Goal: Task Accomplishment & Management: Use online tool/utility

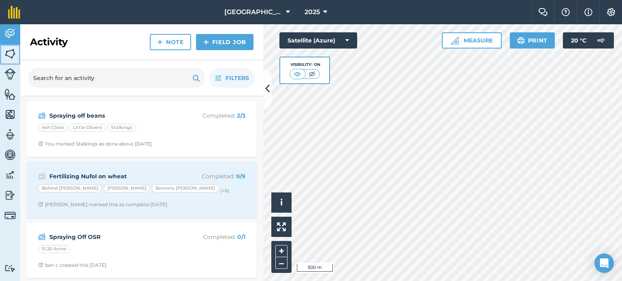
click at [15, 52] on img at bounding box center [9, 54] width 11 height 12
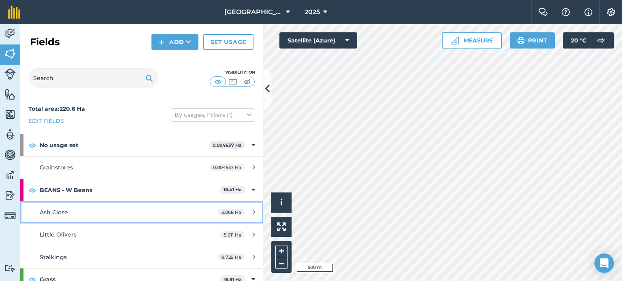
click at [92, 213] on div "Ash Close" at bounding box center [116, 212] width 152 height 9
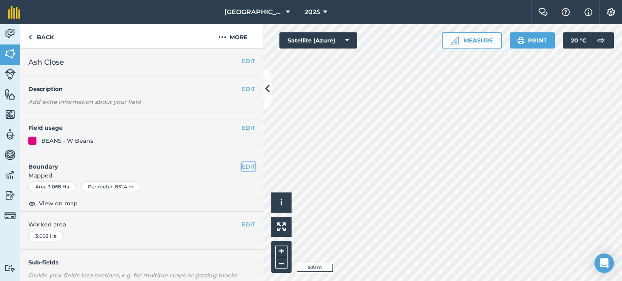
click at [242, 167] on button "EDIT" at bounding box center [248, 166] width 13 height 9
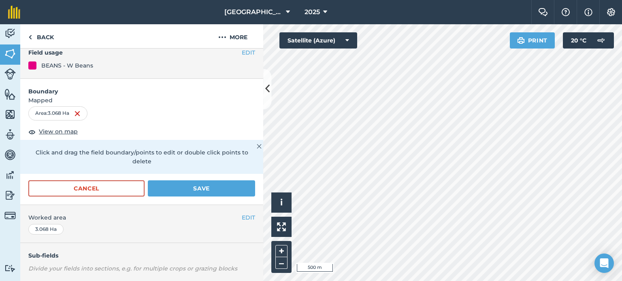
scroll to position [76, 0]
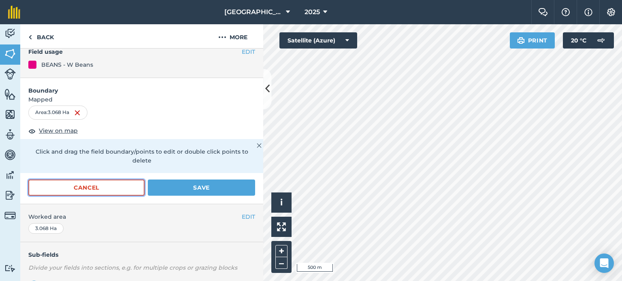
click at [111, 192] on button "Cancel" at bounding box center [86, 188] width 116 height 16
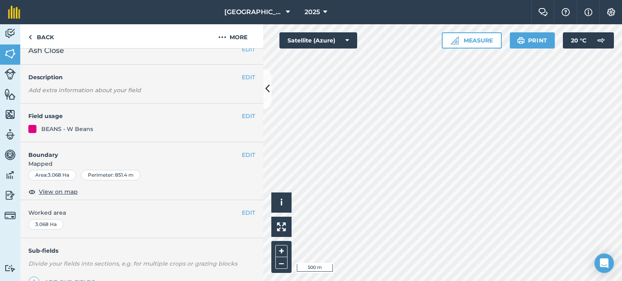
scroll to position [0, 0]
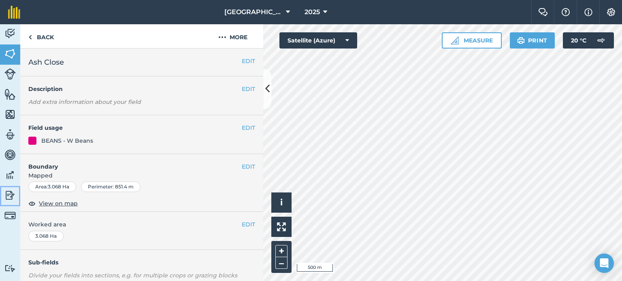
click at [10, 197] on img at bounding box center [9, 195] width 11 height 12
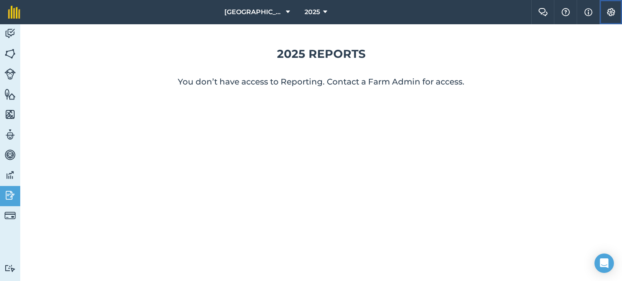
click at [607, 9] on img at bounding box center [611, 12] width 10 height 8
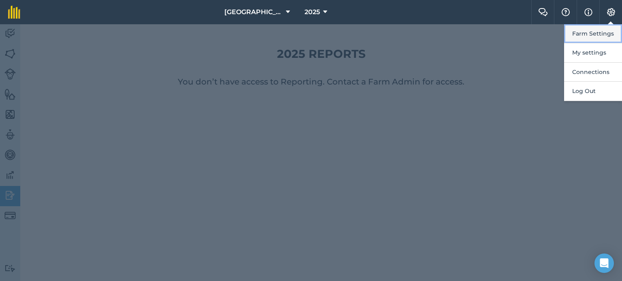
click at [580, 33] on button "Farm Settings" at bounding box center [593, 33] width 58 height 19
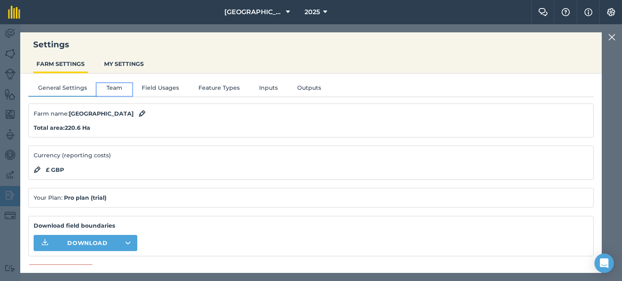
click at [112, 90] on button "Team" at bounding box center [114, 89] width 35 height 12
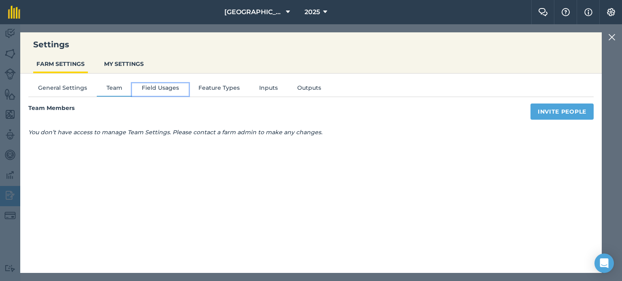
click at [153, 93] on button "Field Usages" at bounding box center [160, 89] width 57 height 12
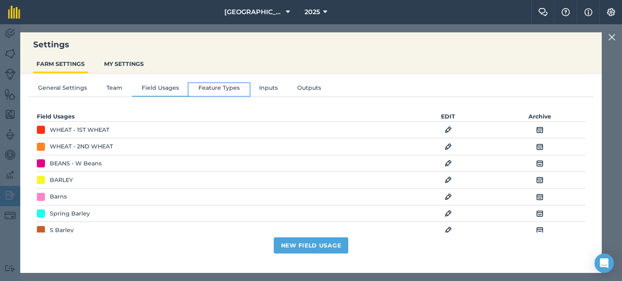
click at [213, 90] on button "Feature Types" at bounding box center [219, 89] width 61 height 12
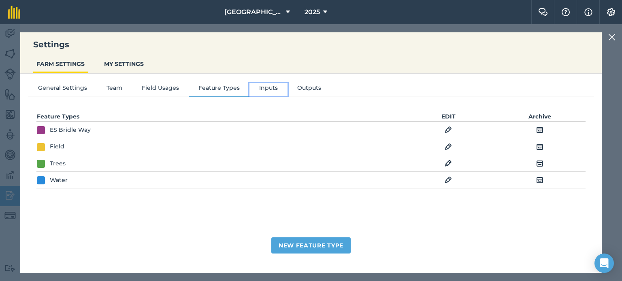
click at [260, 92] on button "Inputs" at bounding box center [268, 89] width 38 height 12
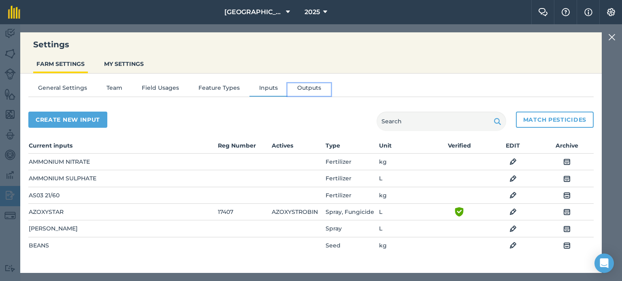
click at [313, 87] on button "Outputs" at bounding box center [308, 89] width 43 height 12
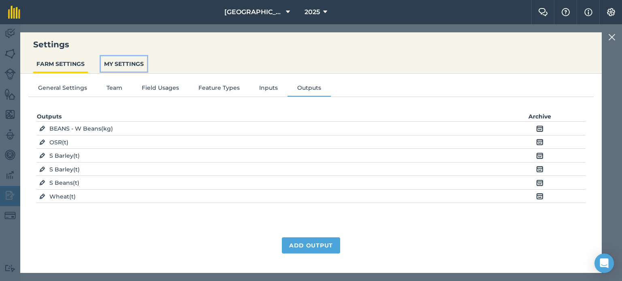
click at [111, 65] on button "MY SETTINGS" at bounding box center [124, 63] width 46 height 15
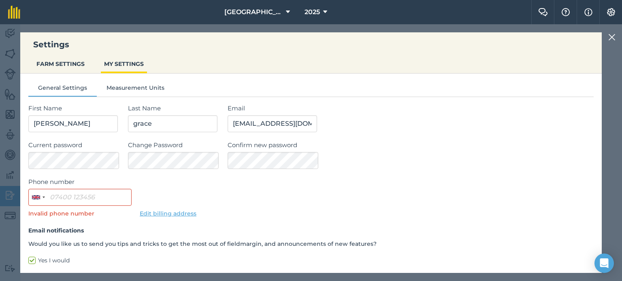
click at [613, 33] on img at bounding box center [611, 37] width 7 height 10
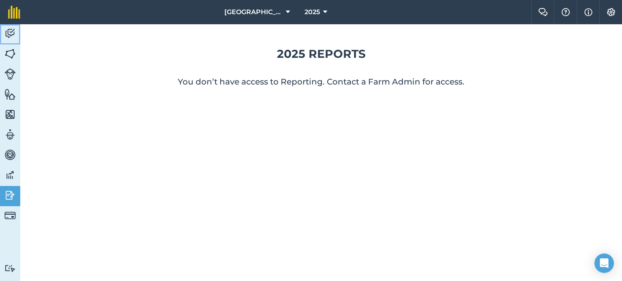
click at [5, 34] on img at bounding box center [9, 34] width 11 height 12
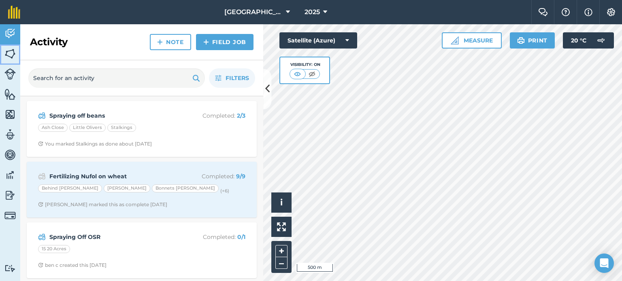
click at [17, 55] on link "Fields" at bounding box center [10, 55] width 20 height 20
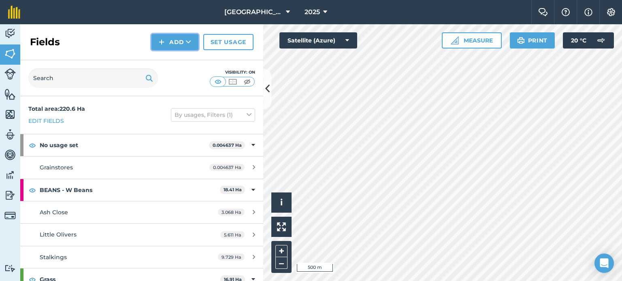
click at [186, 45] on icon at bounding box center [188, 42] width 5 height 8
click at [185, 77] on link "Import" at bounding box center [175, 79] width 45 height 18
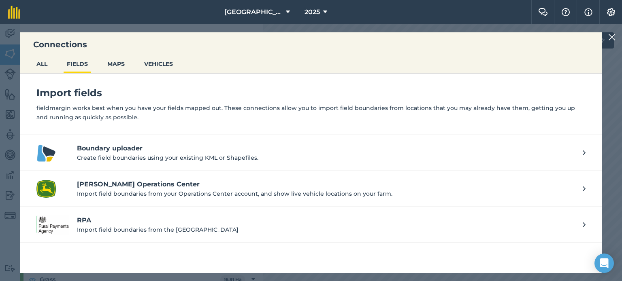
click at [128, 64] on ul "ALL FIELDS MAPS VEHICLES" at bounding box center [310, 64] width 581 height 17
click at [121, 63] on button "MAPS" at bounding box center [116, 63] width 24 height 15
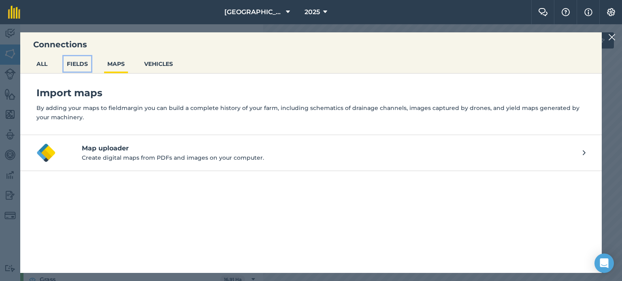
click at [75, 66] on button "FIELDS" at bounding box center [78, 63] width 28 height 15
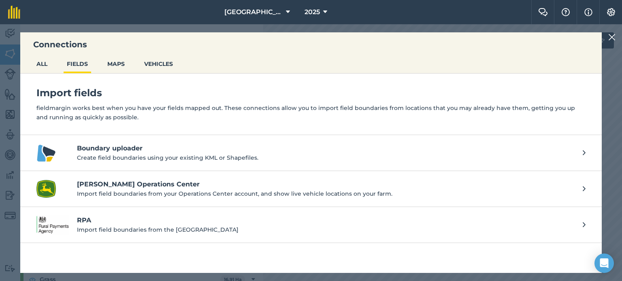
click at [138, 155] on p "Create field boundaries using your existing KML or Shapefiles." at bounding box center [326, 157] width 498 height 9
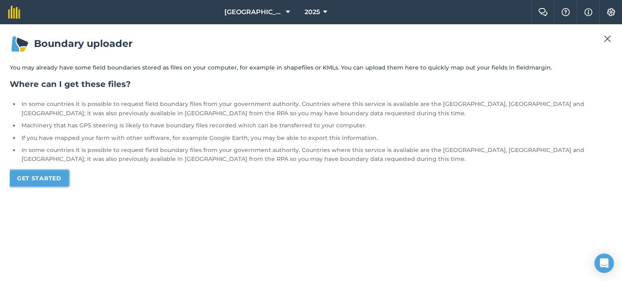
click at [40, 173] on link "Get started" at bounding box center [39, 178] width 59 height 16
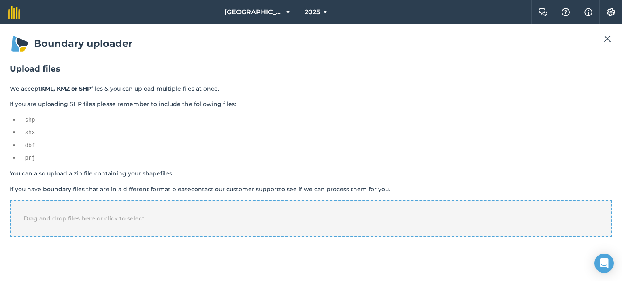
click at [75, 221] on div "Drag and drop files here or click to select" at bounding box center [311, 218] width 602 height 36
